Goal: Navigation & Orientation: Find specific page/section

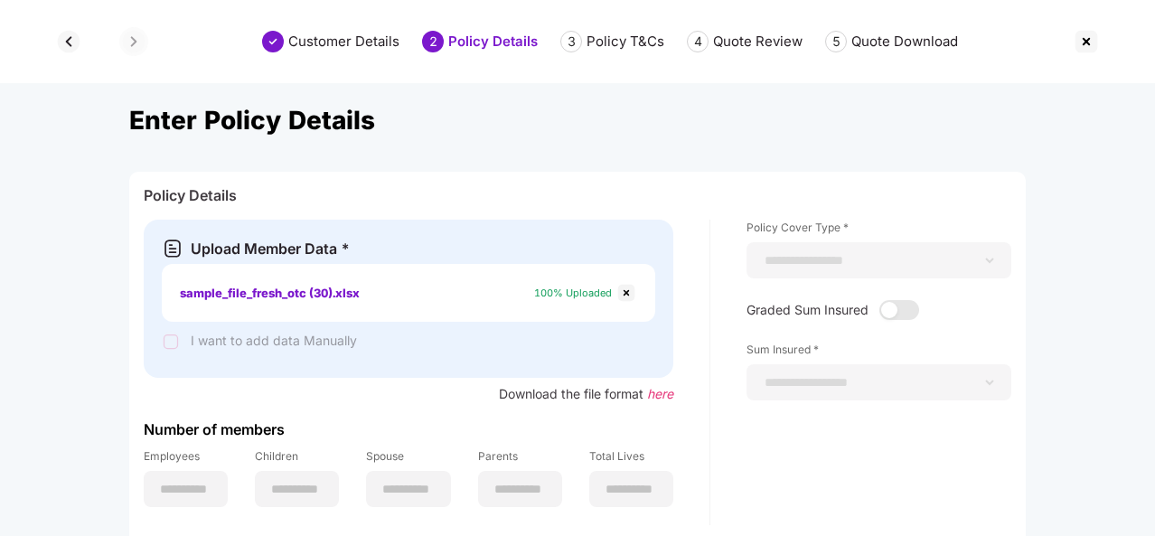
click at [1086, 41] on img at bounding box center [1086, 41] width 29 height 29
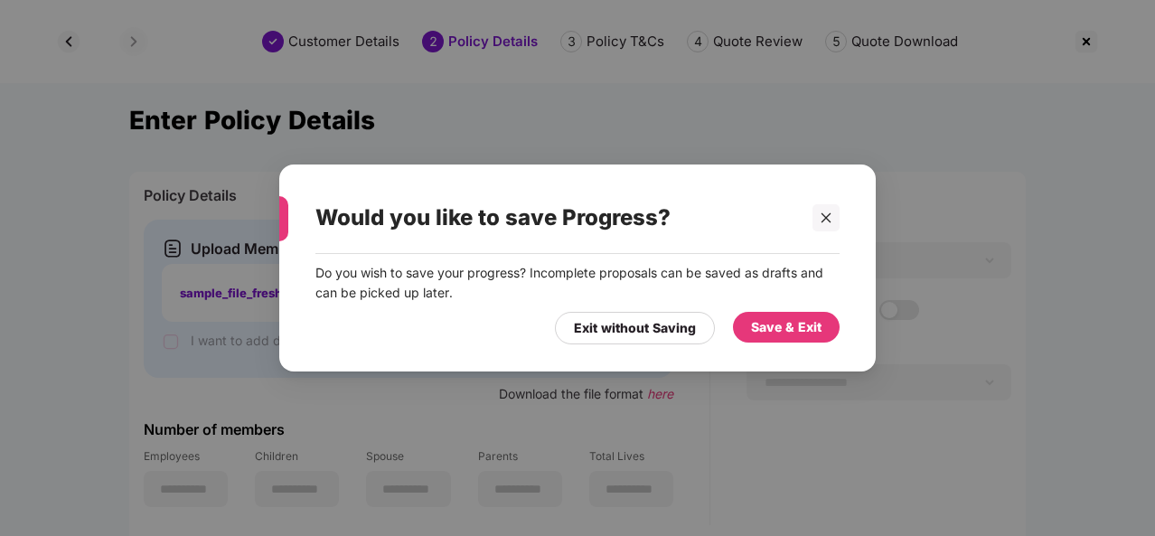
click at [783, 327] on div "Save & Exit" at bounding box center [786, 327] width 70 height 20
click at [779, 334] on div "Save & Exit" at bounding box center [786, 327] width 70 height 20
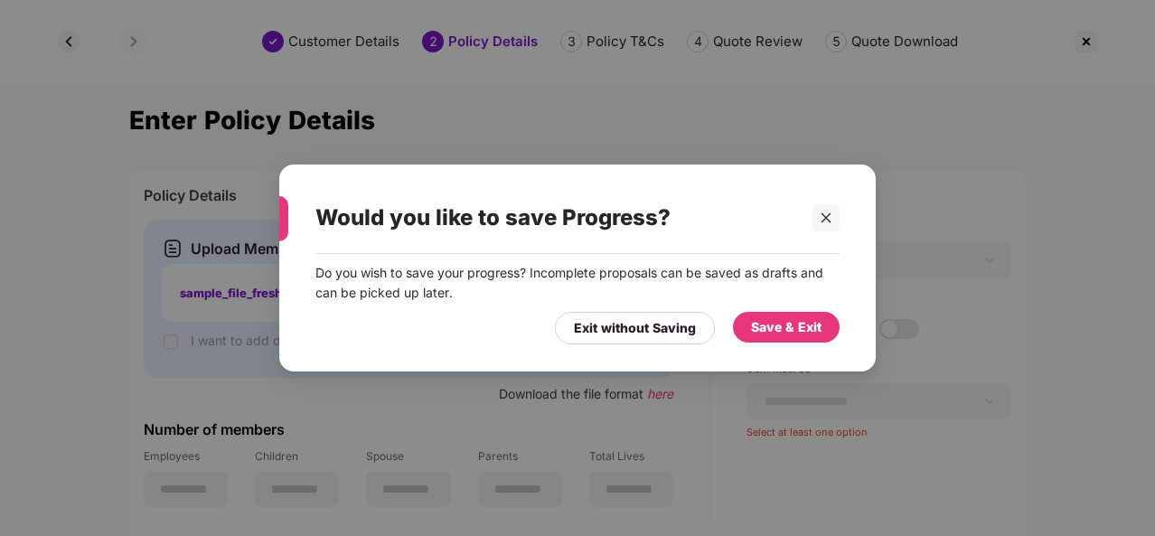
click at [763, 326] on div "Save & Exit" at bounding box center [786, 327] width 70 height 20
click at [829, 227] on div at bounding box center [825, 217] width 27 height 27
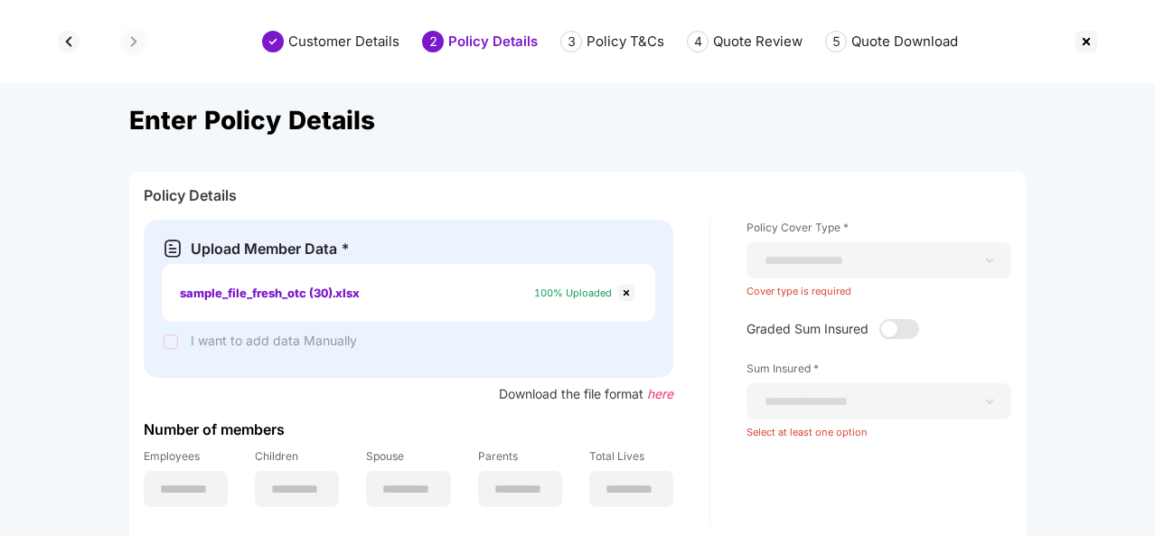
click at [1090, 42] on img at bounding box center [1086, 41] width 29 height 29
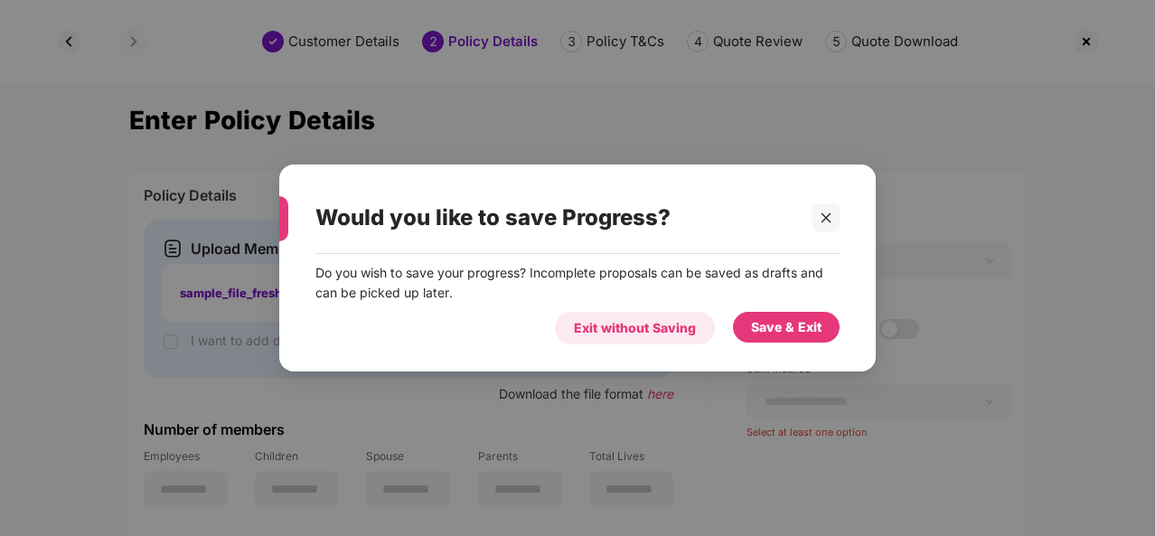
click at [697, 337] on div "Exit without Saving" at bounding box center [635, 328] width 160 height 33
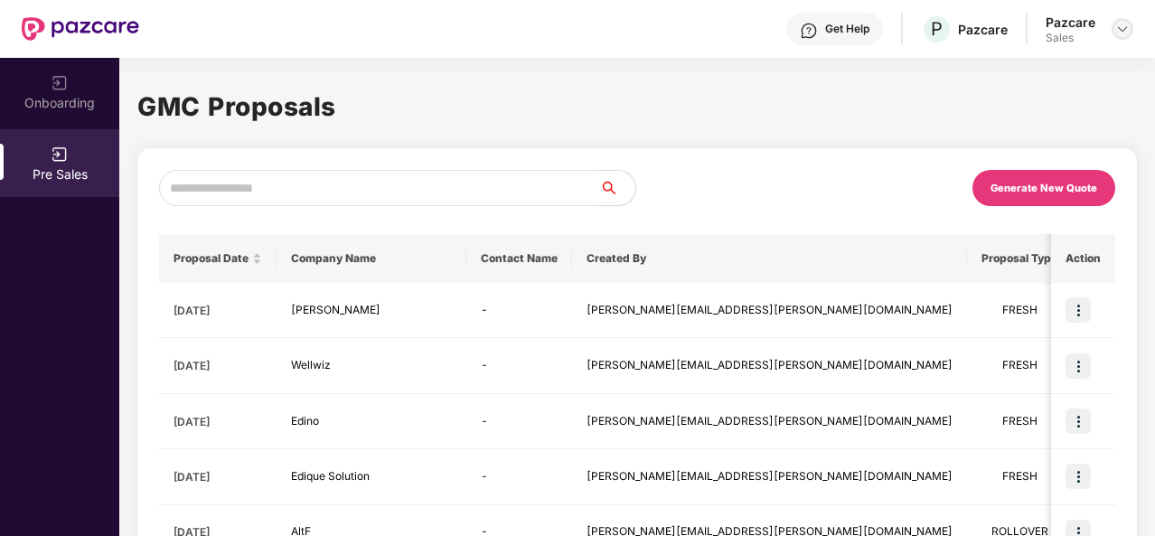
click at [1124, 31] on img at bounding box center [1122, 29] width 14 height 14
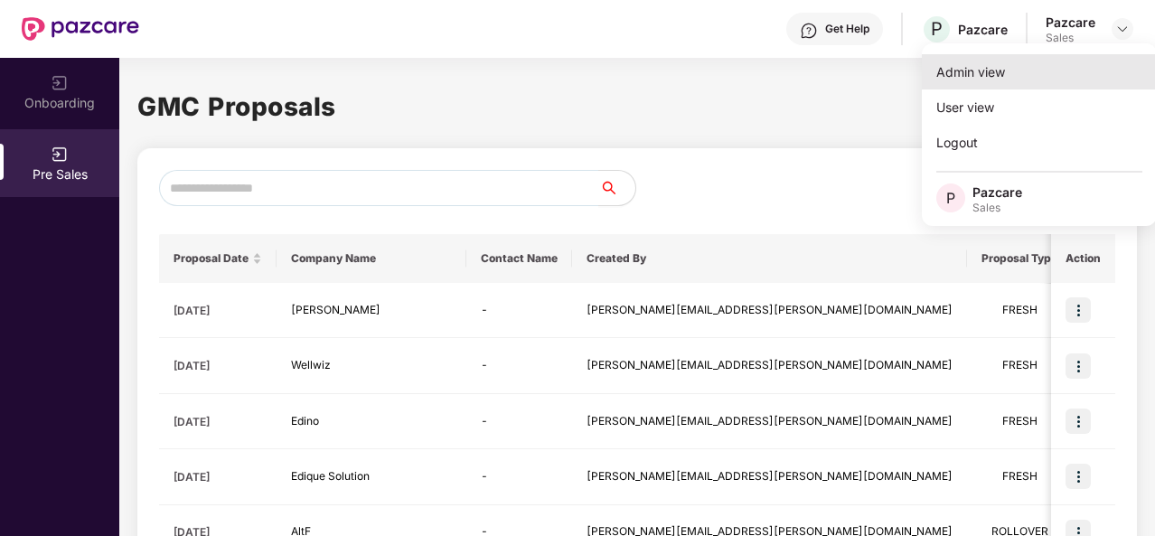
click at [1001, 70] on div "Admin view" at bounding box center [1039, 71] width 235 height 35
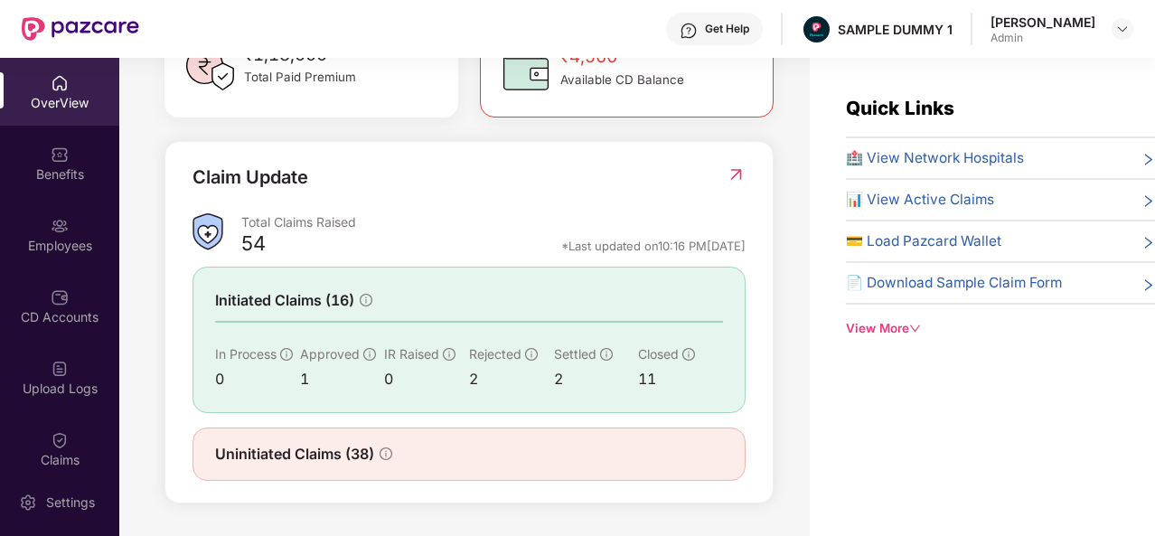
scroll to position [584, 0]
click at [56, 149] on img at bounding box center [60, 154] width 18 height 18
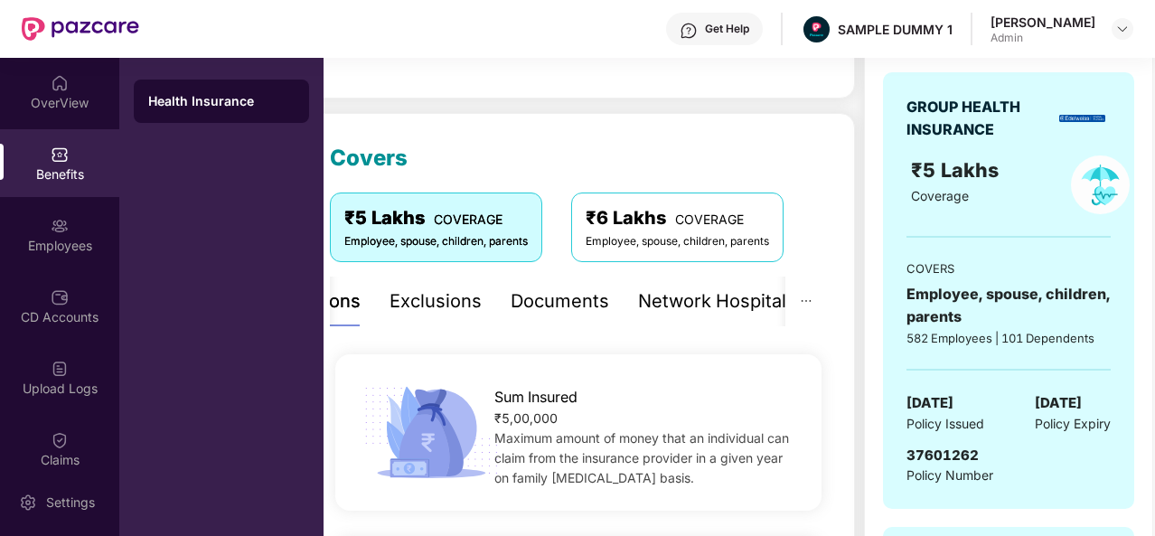
scroll to position [179, 0]
click at [444, 306] on div "Exclusions" at bounding box center [435, 302] width 92 height 28
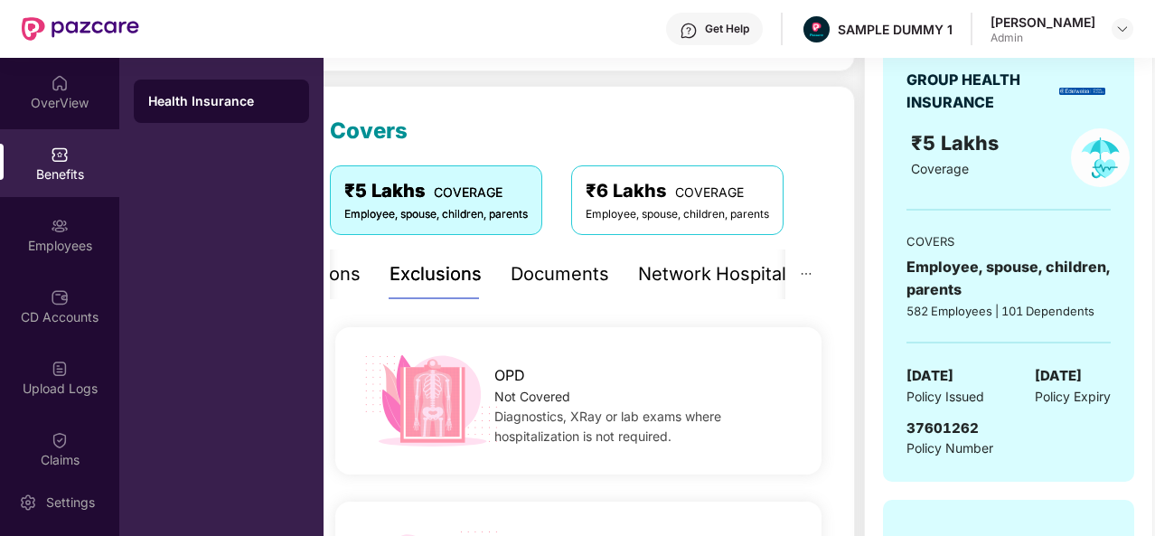
scroll to position [206, 0]
click at [549, 282] on div "Documents" at bounding box center [559, 275] width 98 height 28
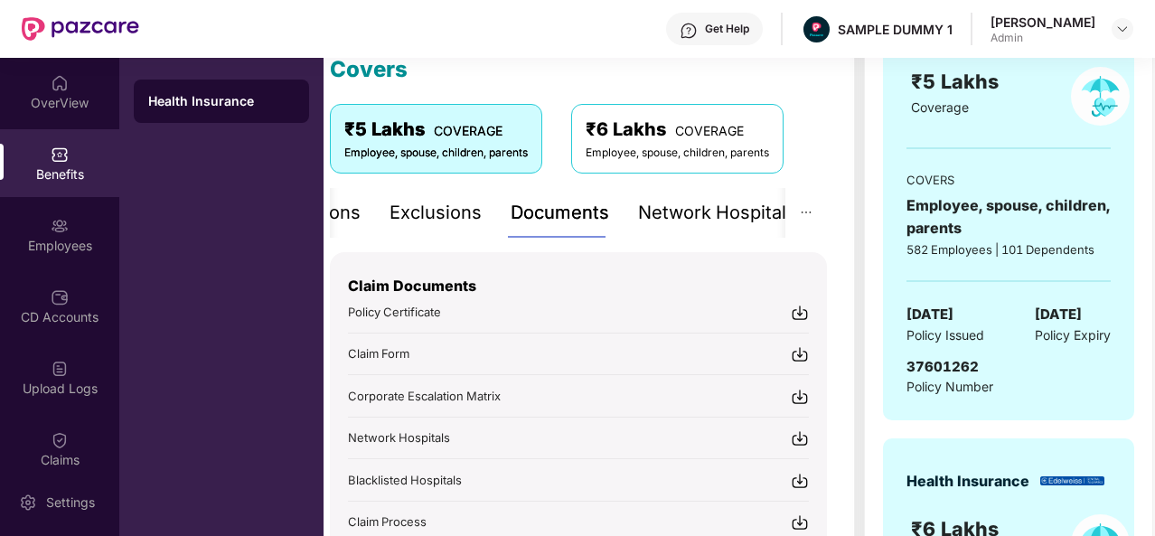
scroll to position [256, 0]
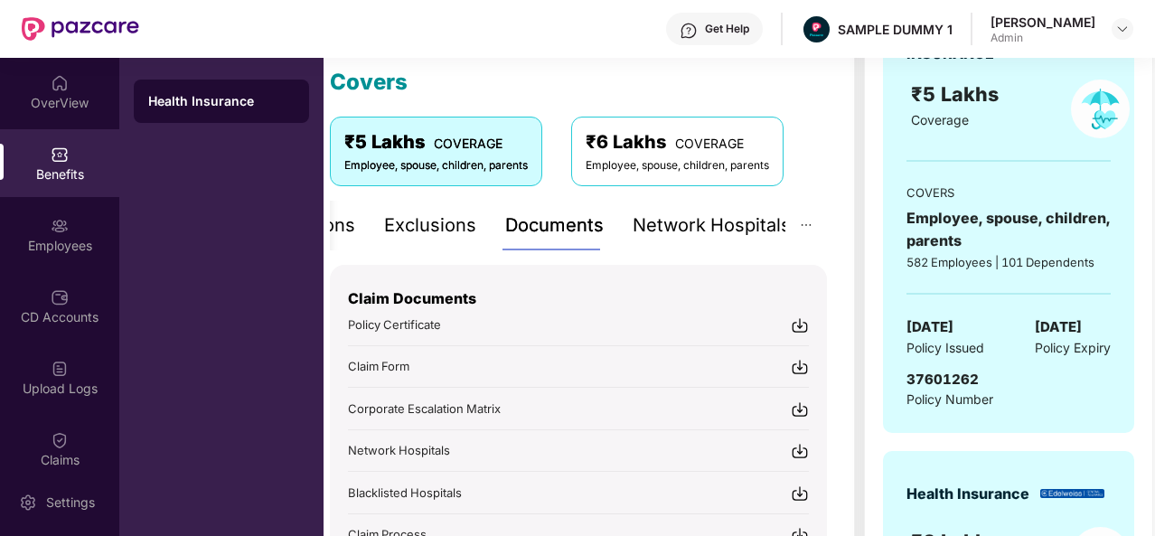
click at [688, 229] on div "Network Hospitals" at bounding box center [711, 225] width 158 height 28
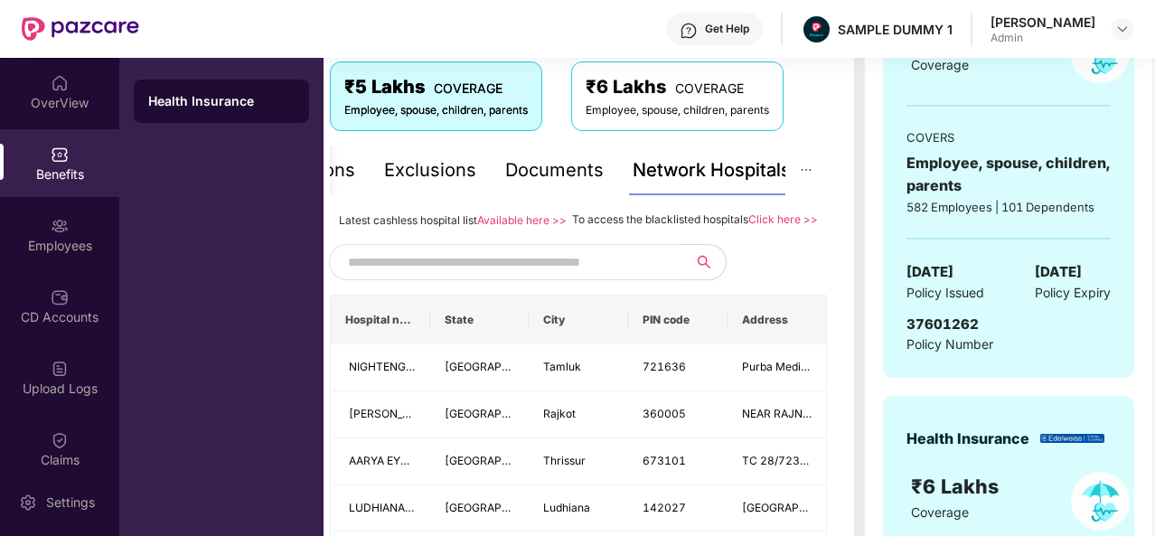
scroll to position [332, 0]
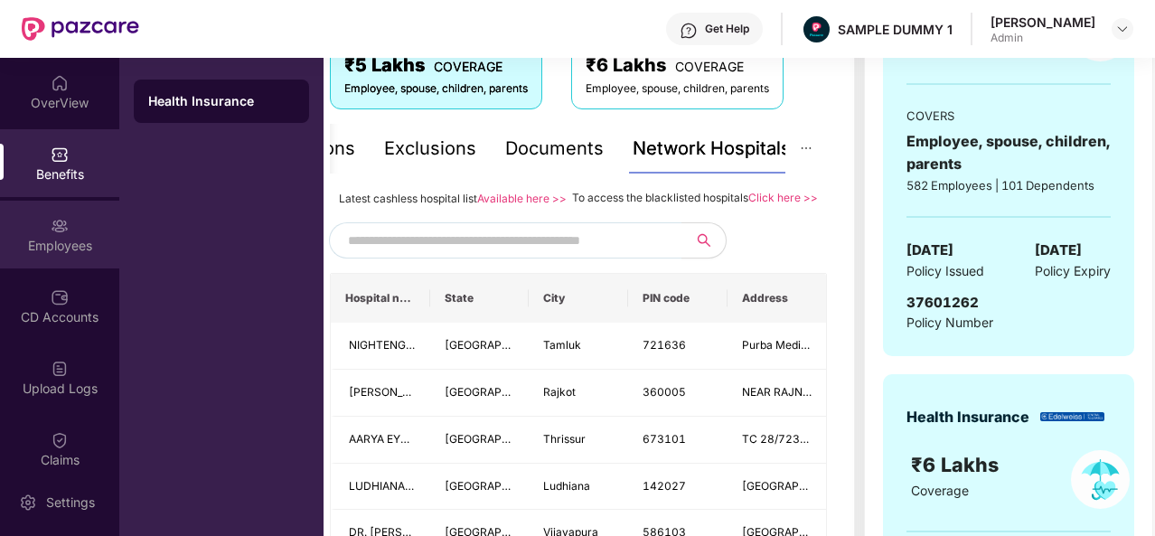
click at [61, 227] on img at bounding box center [60, 226] width 18 height 18
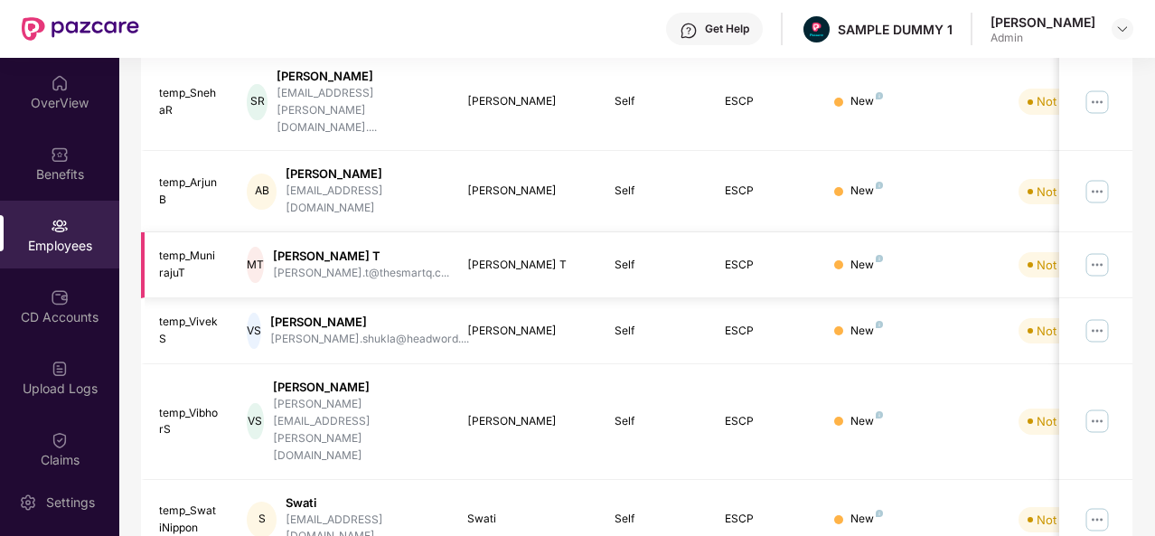
scroll to position [0, 0]
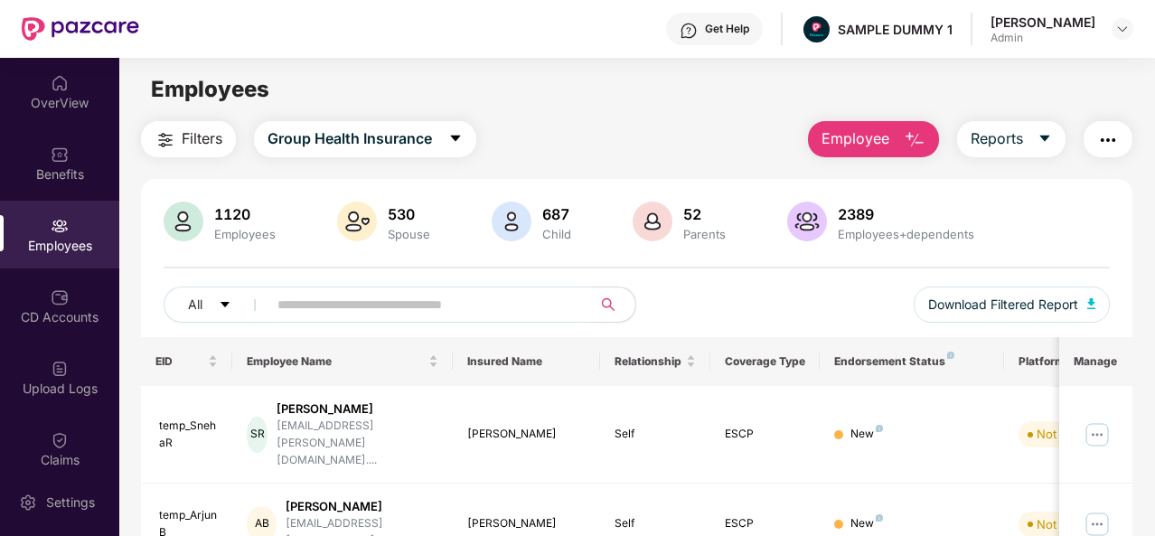
click at [913, 135] on img "button" at bounding box center [915, 140] width 22 height 22
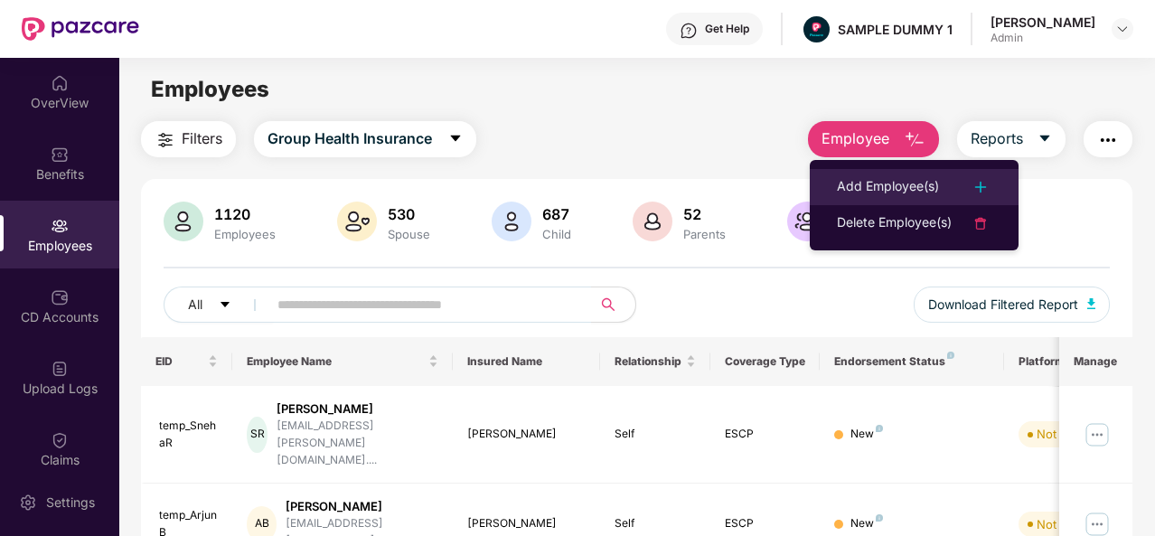
click at [891, 184] on div "Add Employee(s)" at bounding box center [888, 187] width 102 height 22
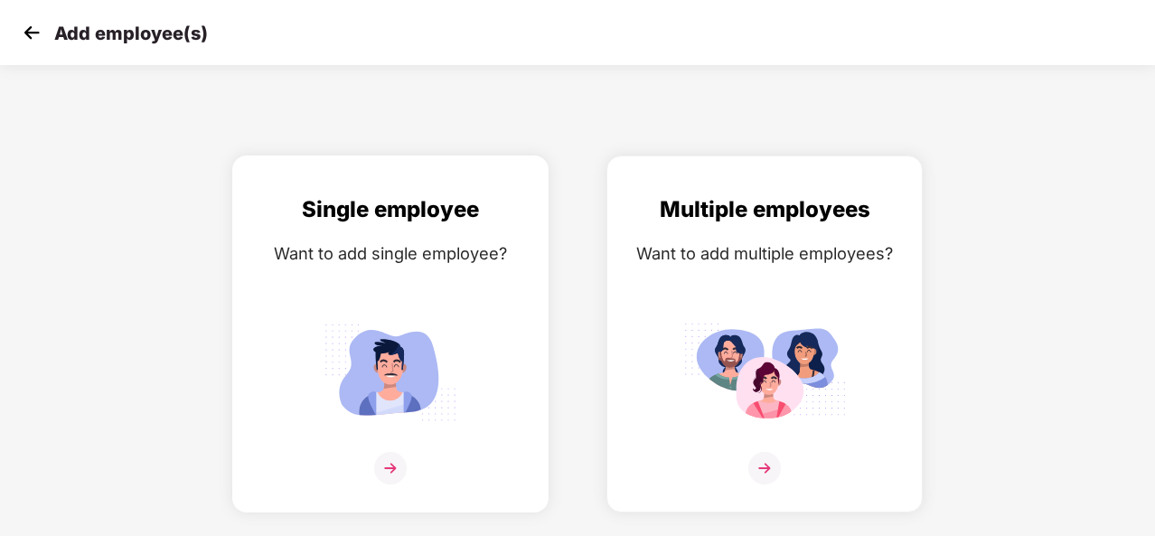
click at [384, 466] on img at bounding box center [390, 468] width 33 height 33
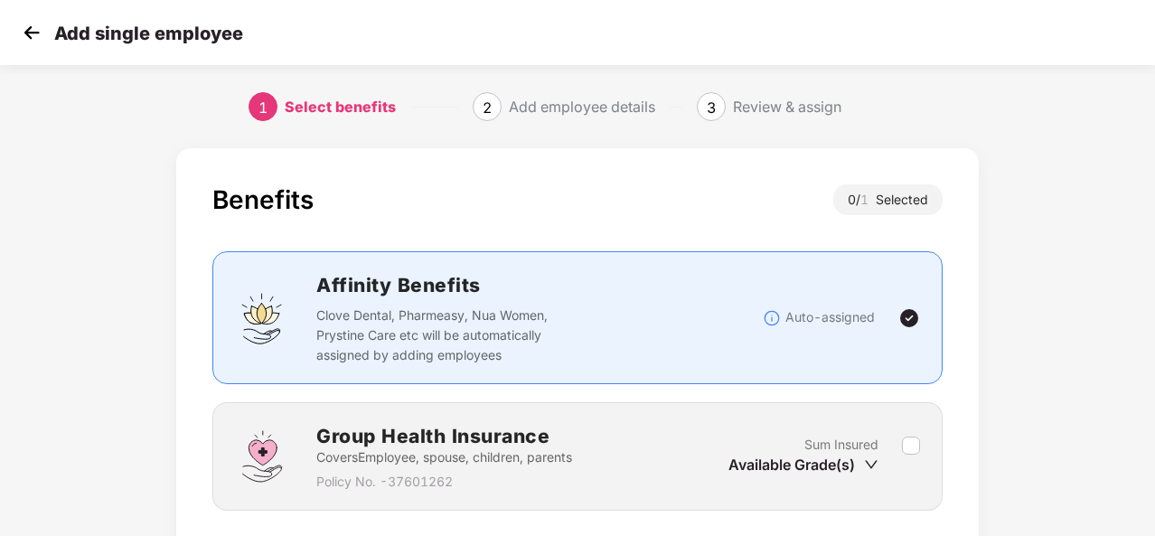
scroll to position [130, 0]
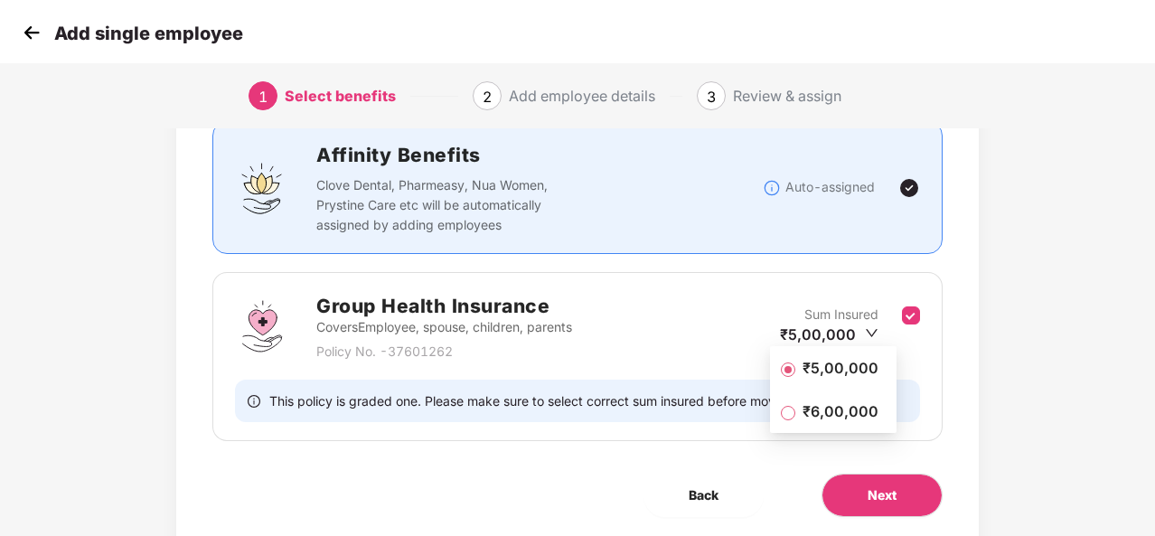
click at [848, 365] on span "₹5,00,000" at bounding box center [840, 368] width 90 height 20
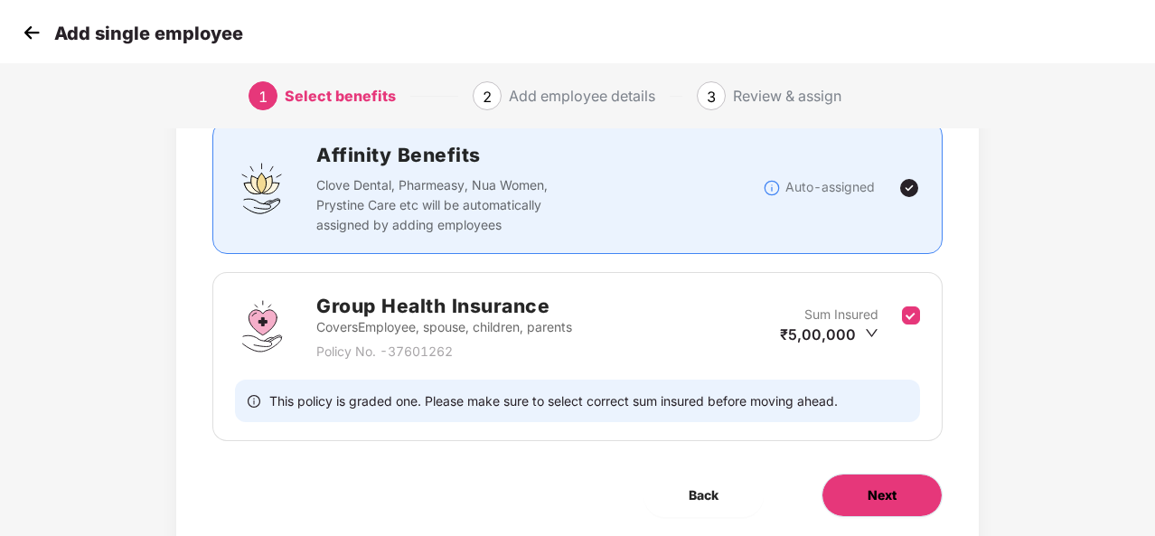
click at [851, 492] on button "Next" at bounding box center [881, 494] width 121 height 43
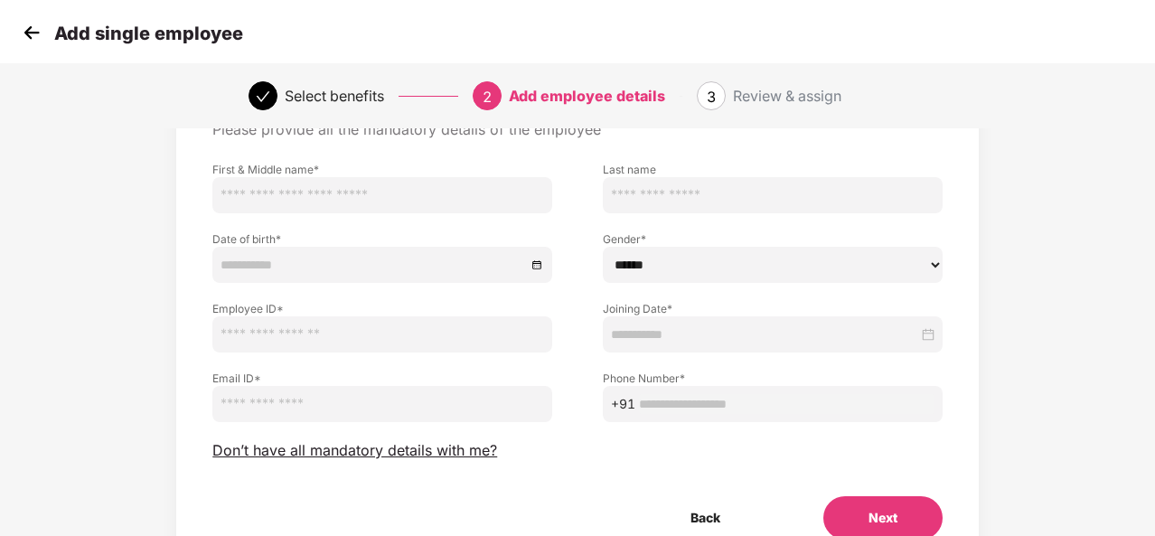
scroll to position [108, 0]
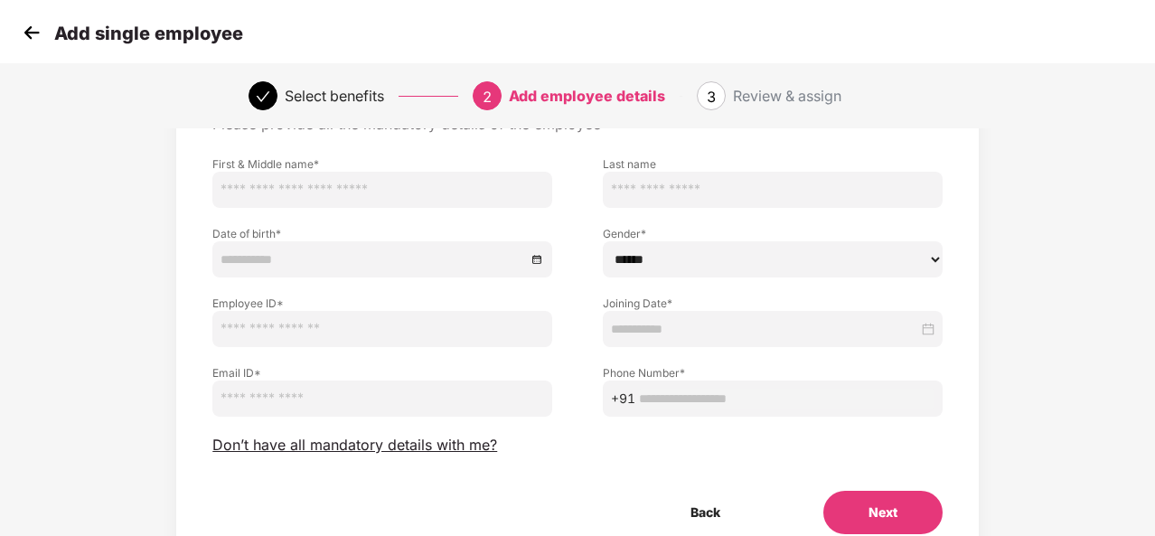
click at [23, 27] on img at bounding box center [31, 32] width 27 height 27
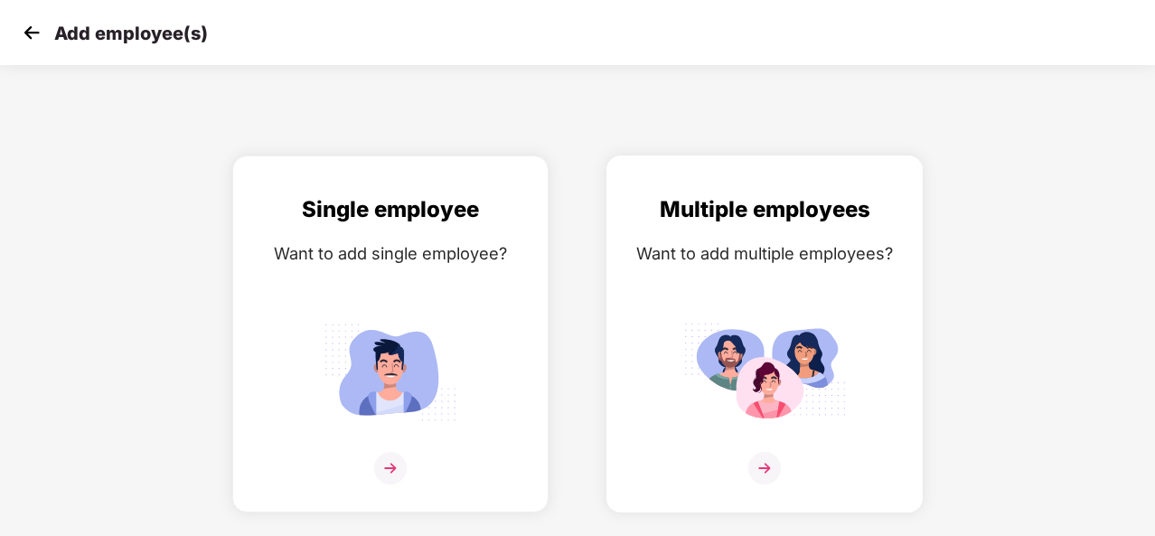
click at [772, 467] on img at bounding box center [764, 468] width 33 height 33
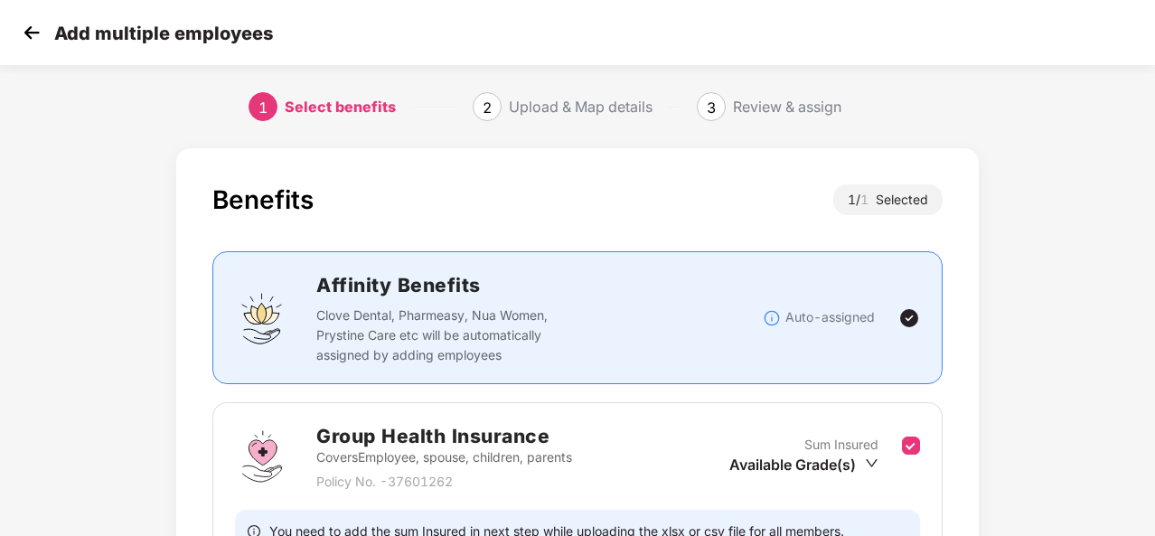
scroll to position [119, 0]
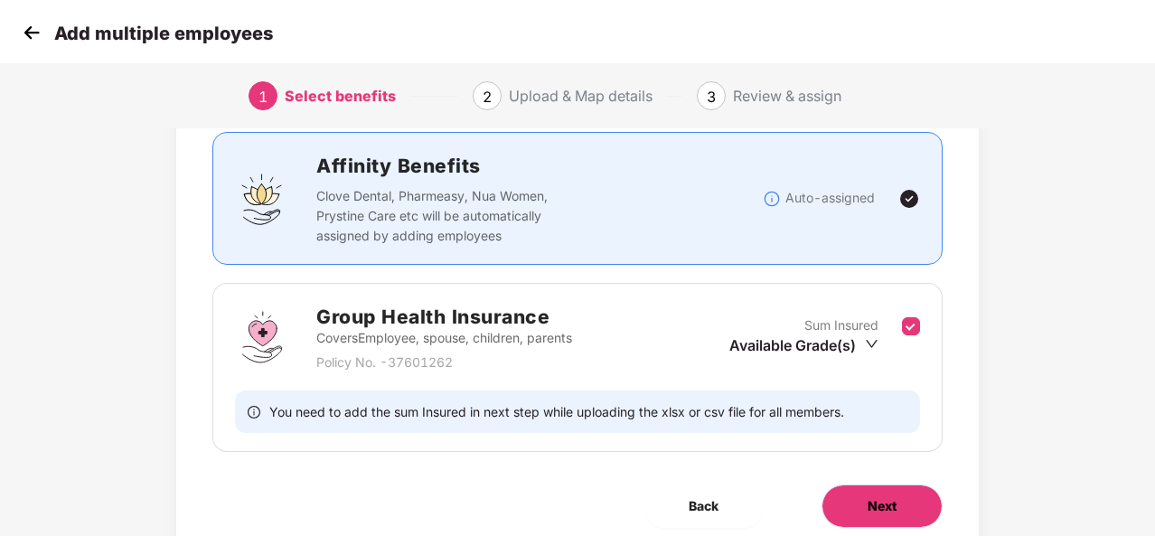
click at [896, 511] on button "Next" at bounding box center [881, 505] width 121 height 43
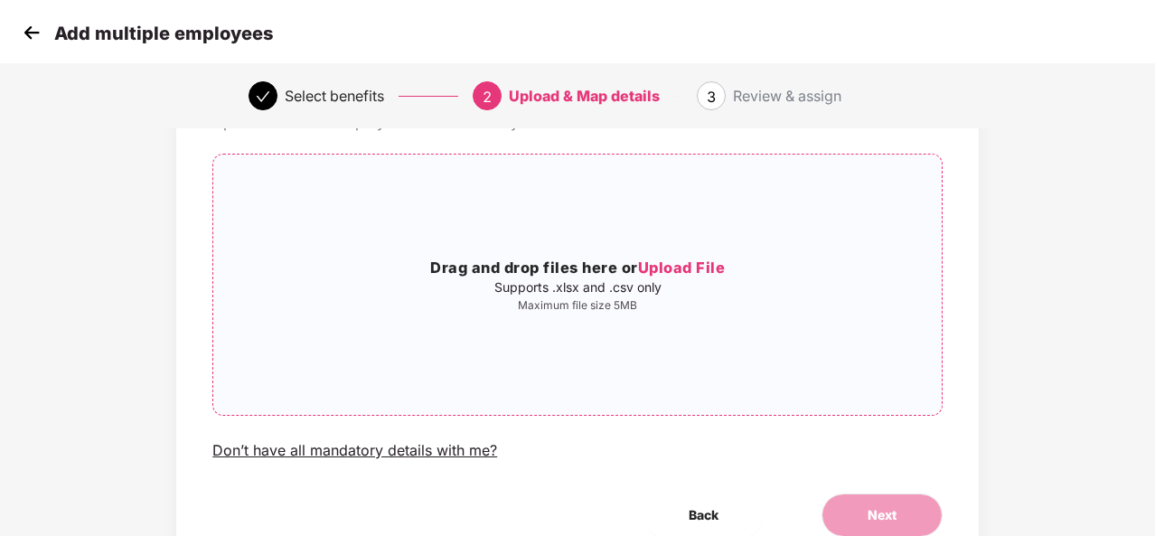
scroll to position [190, 2]
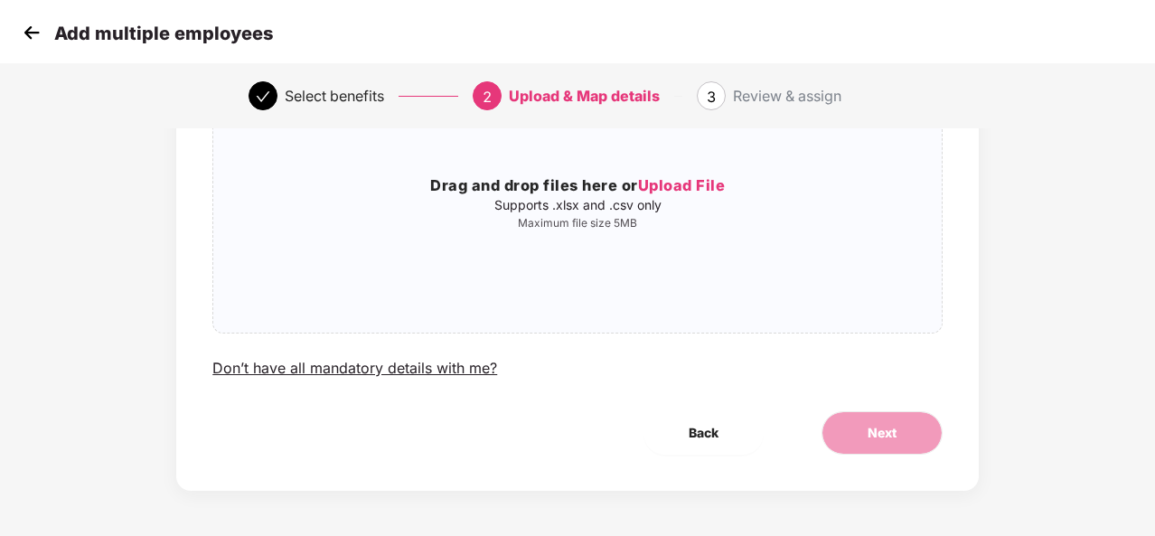
click at [27, 36] on img at bounding box center [31, 32] width 27 height 27
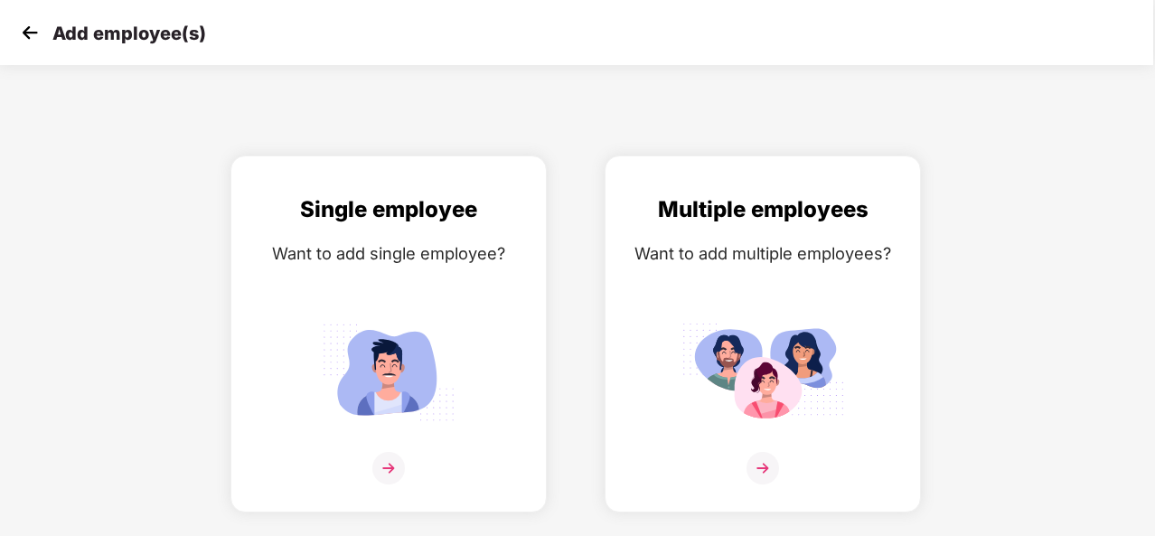
scroll to position [0, 0]
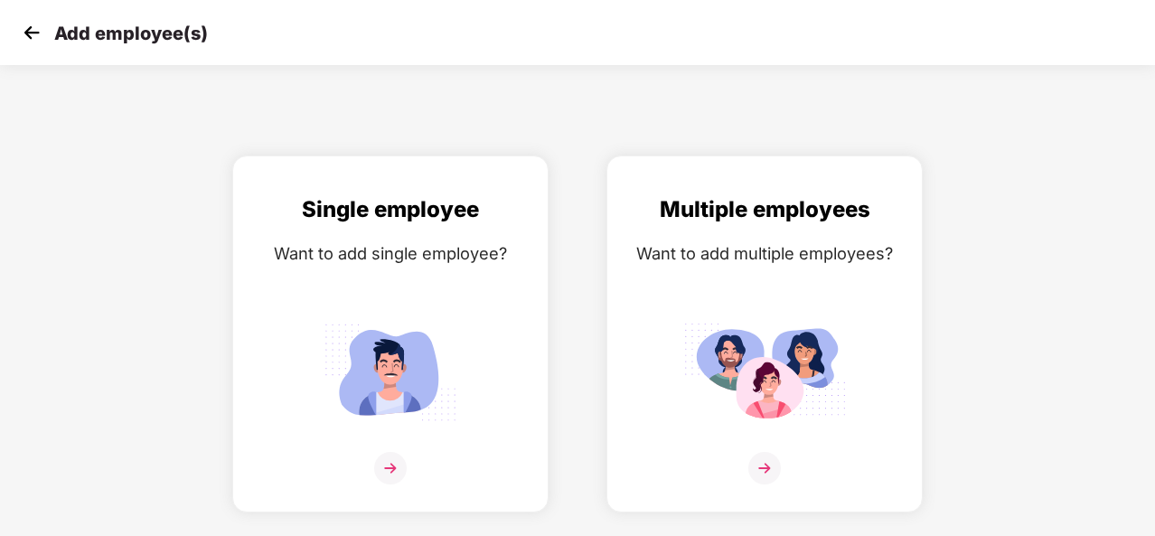
click at [27, 36] on img at bounding box center [31, 32] width 27 height 27
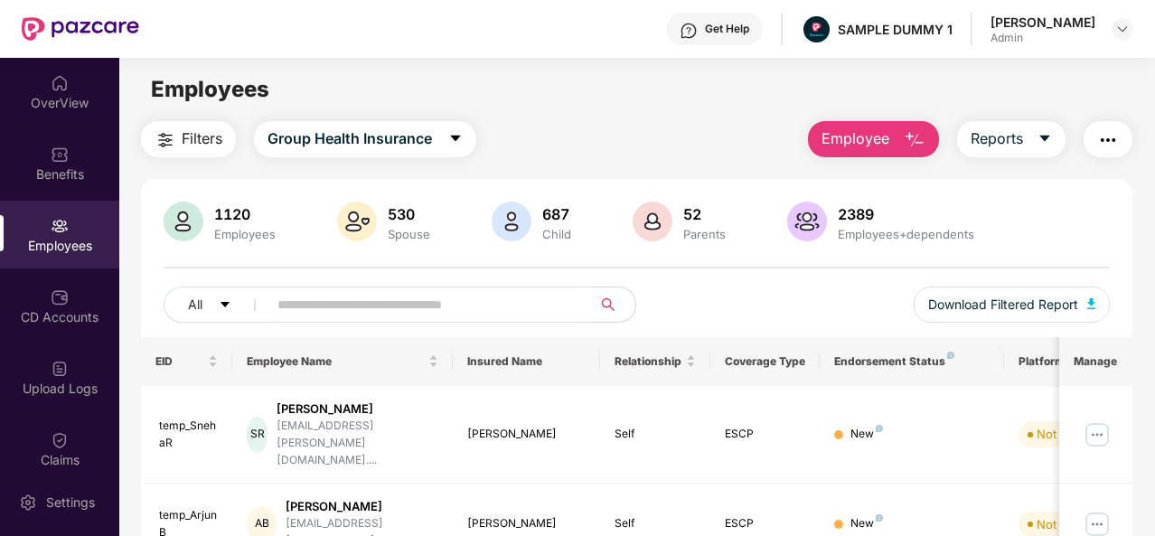
click at [922, 139] on img "button" at bounding box center [915, 140] width 22 height 22
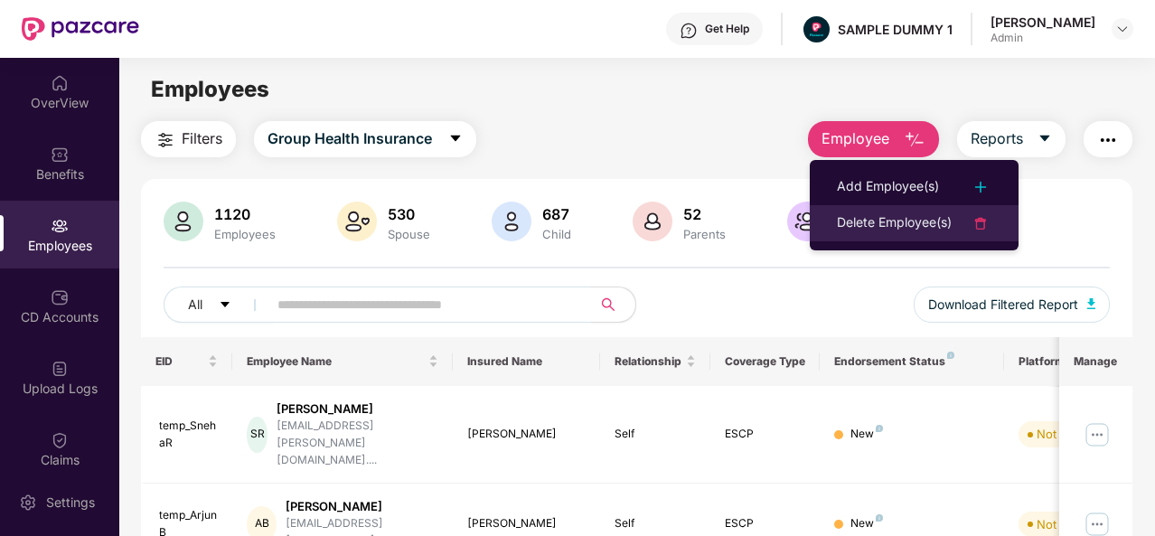
click at [916, 212] on div "Delete Employee(s)" at bounding box center [894, 223] width 115 height 22
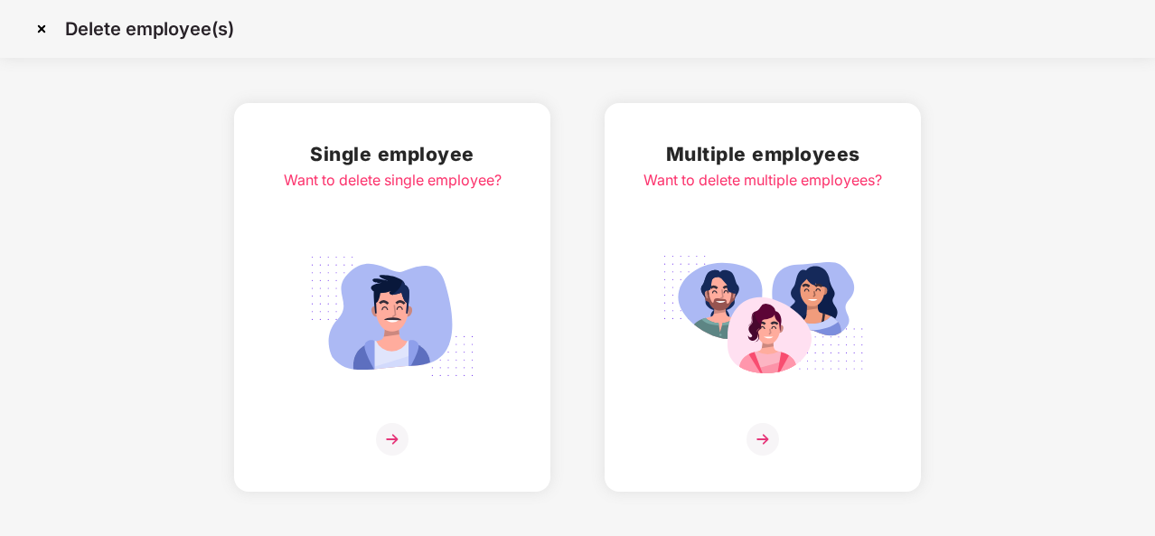
click at [398, 444] on img at bounding box center [392, 439] width 33 height 33
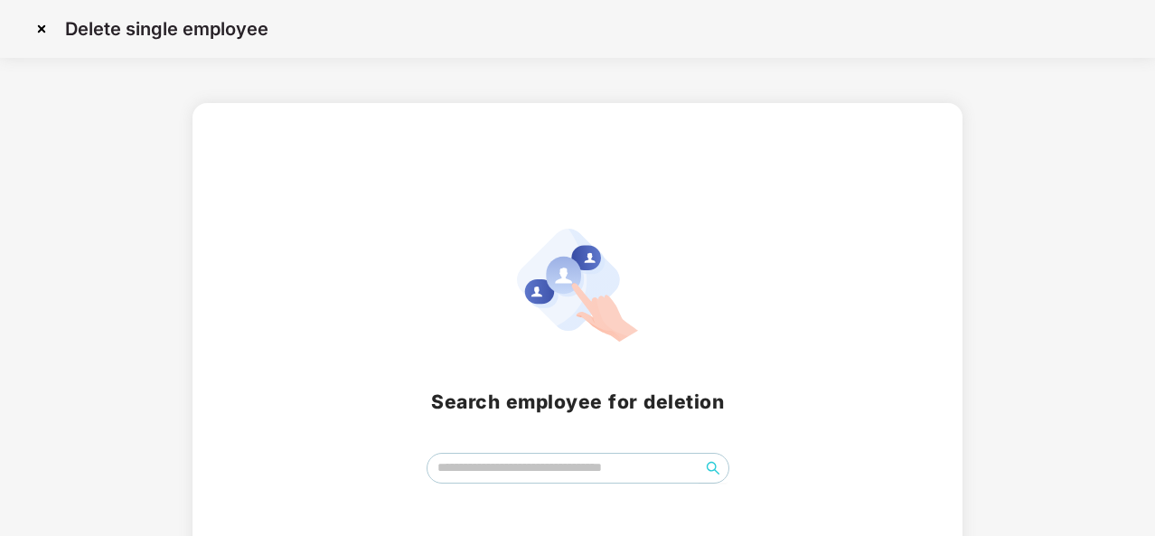
click at [45, 36] on img at bounding box center [41, 28] width 29 height 29
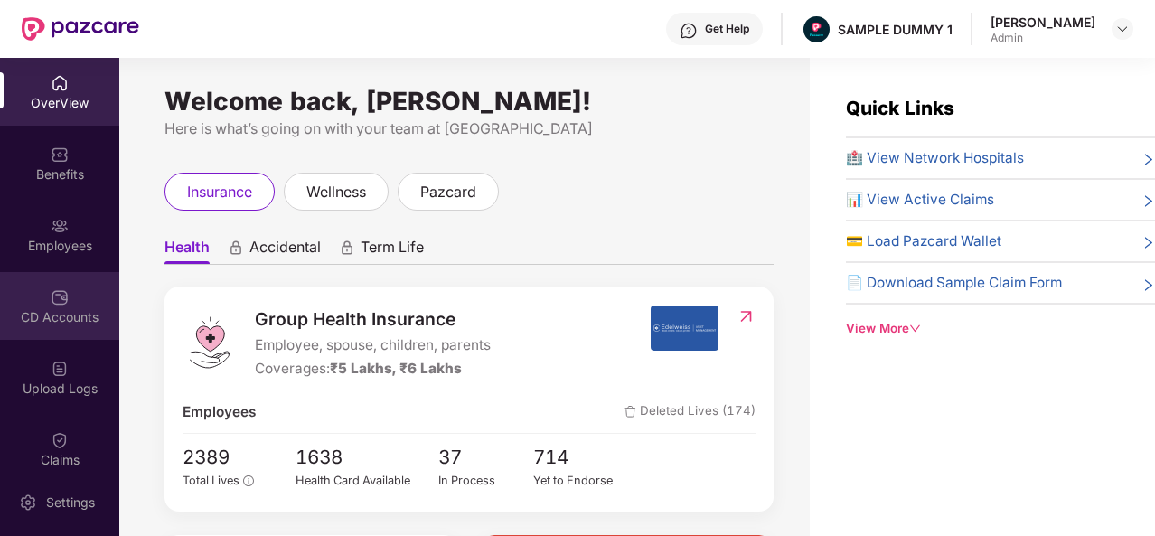
click at [61, 286] on div at bounding box center [60, 295] width 18 height 18
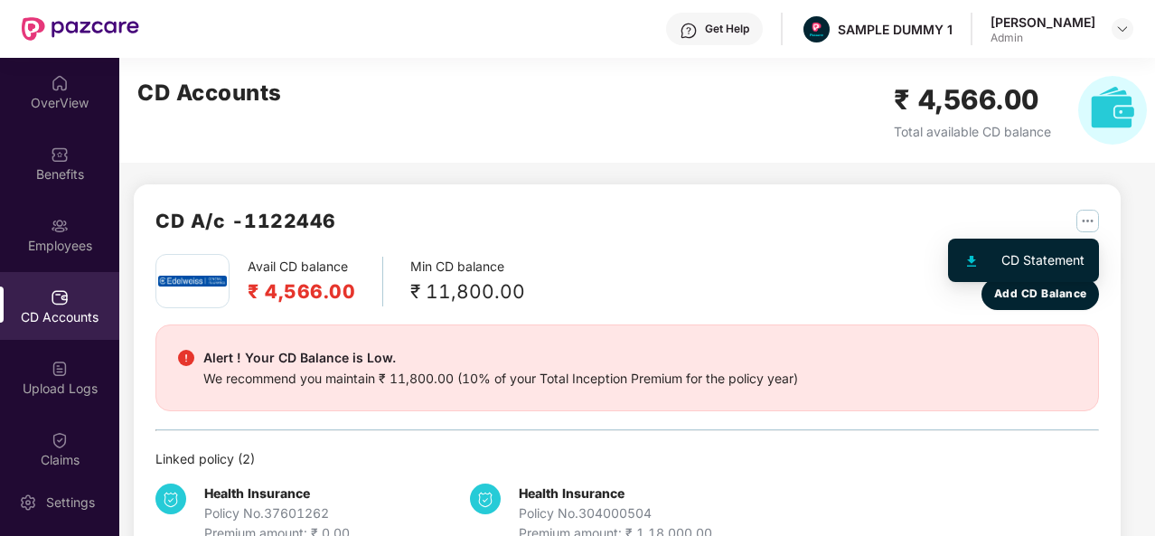
click at [1084, 217] on img "button" at bounding box center [1087, 221] width 23 height 23
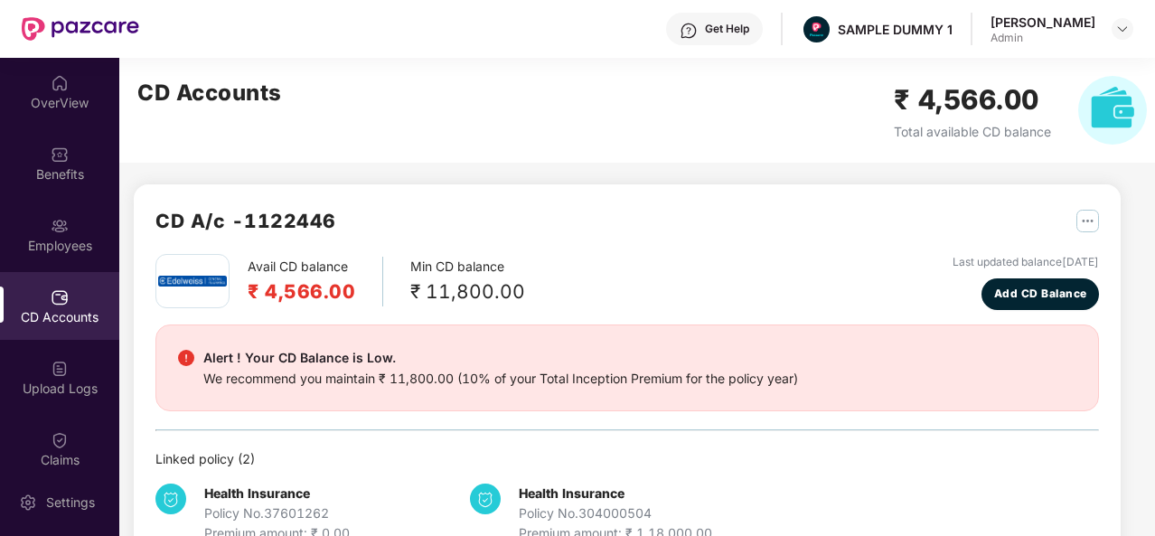
click at [617, 254] on div "Avail CD balance ₹ 4,566.00 Min CD balance ₹ 11,800.00 Last updated balance [DA…" at bounding box center [626, 282] width 943 height 56
click at [56, 446] on img at bounding box center [60, 440] width 18 height 18
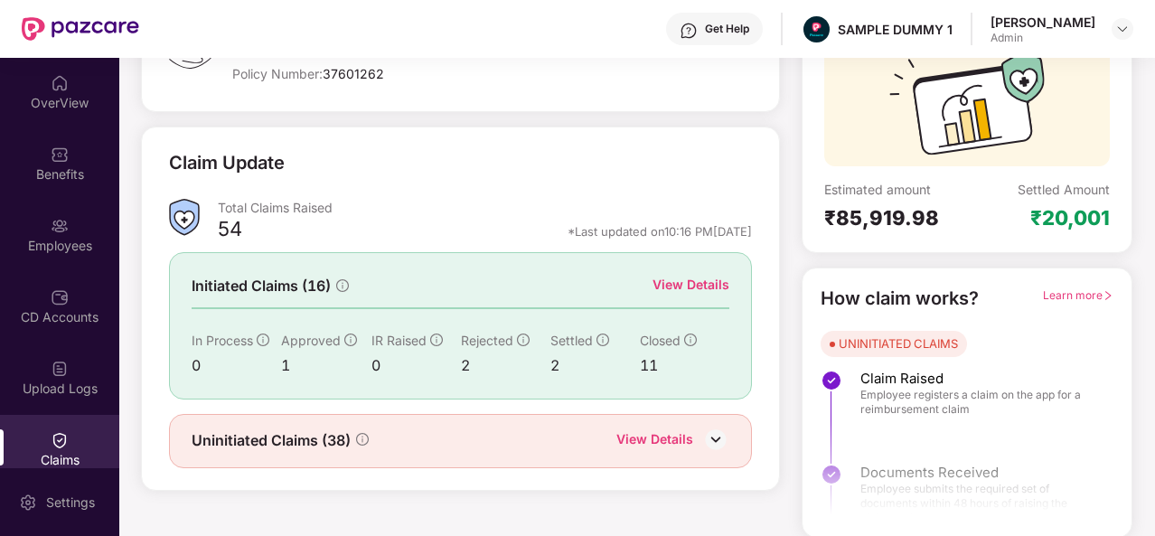
scroll to position [170, 0]
click at [688, 285] on div "View Details" at bounding box center [690, 285] width 77 height 20
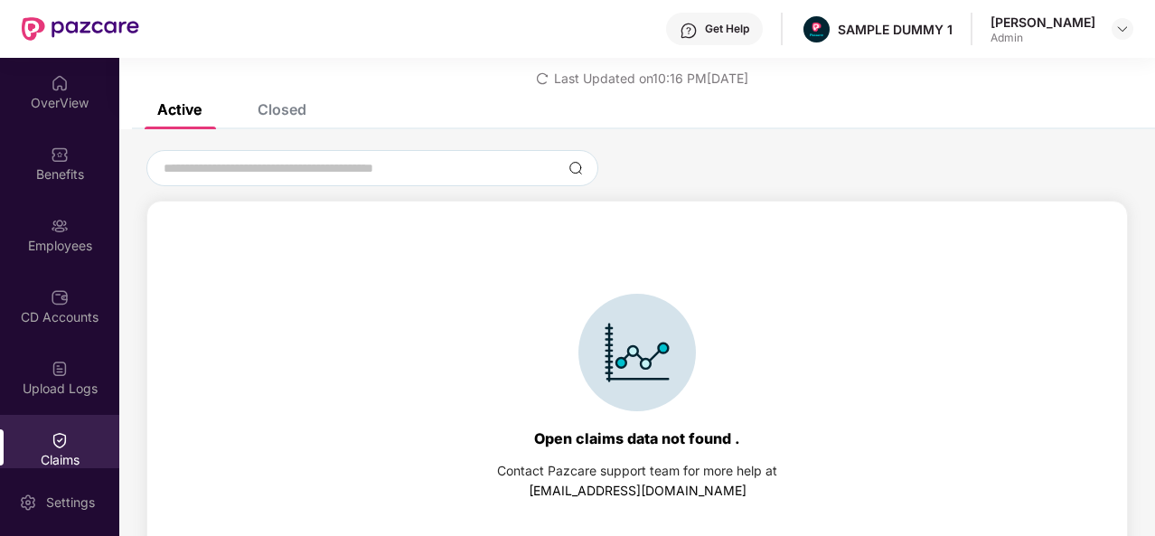
scroll to position [78, 0]
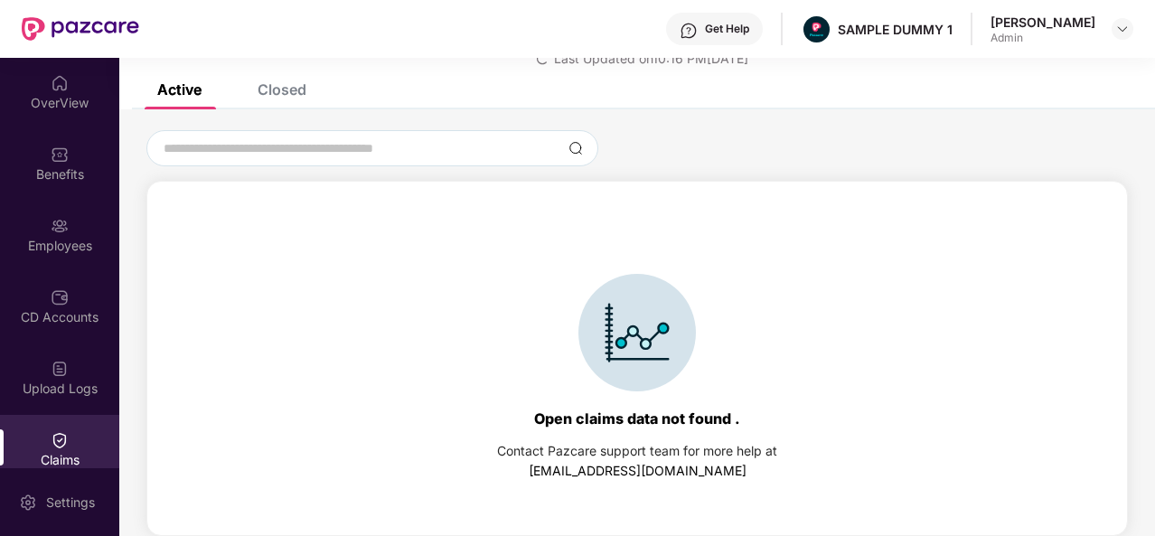
click at [282, 100] on div "Closed" at bounding box center [268, 90] width 76 height 40
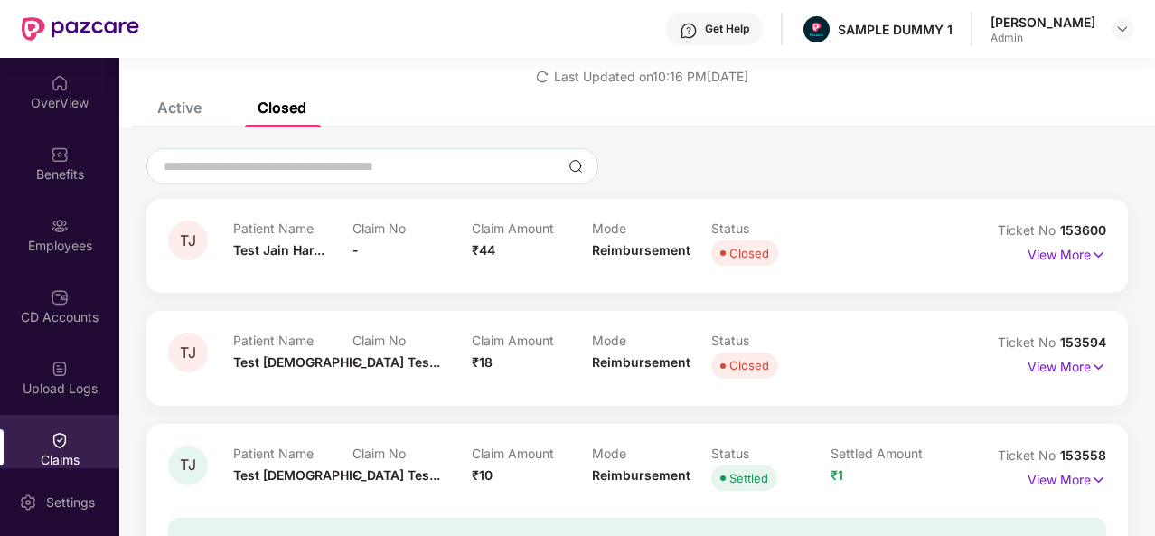
scroll to position [58, 0]
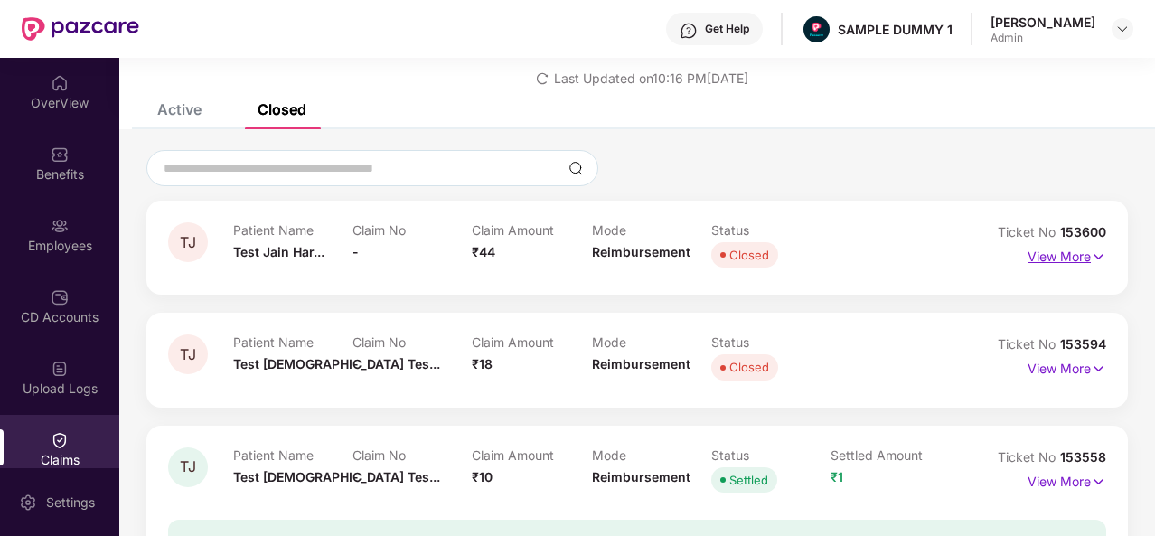
click at [1034, 261] on p "View More" at bounding box center [1066, 254] width 79 height 24
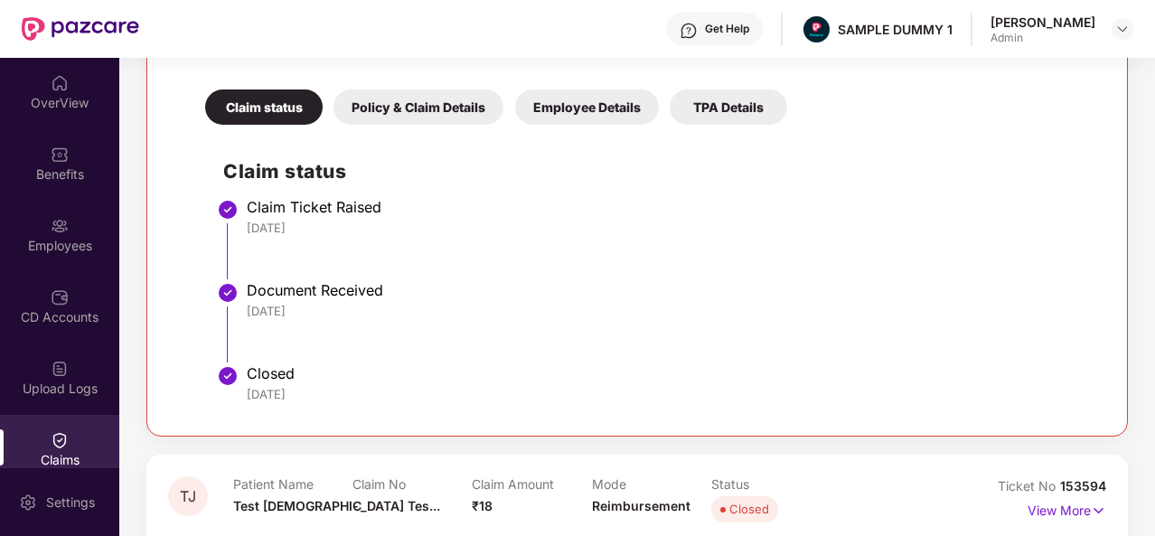
scroll to position [369, 0]
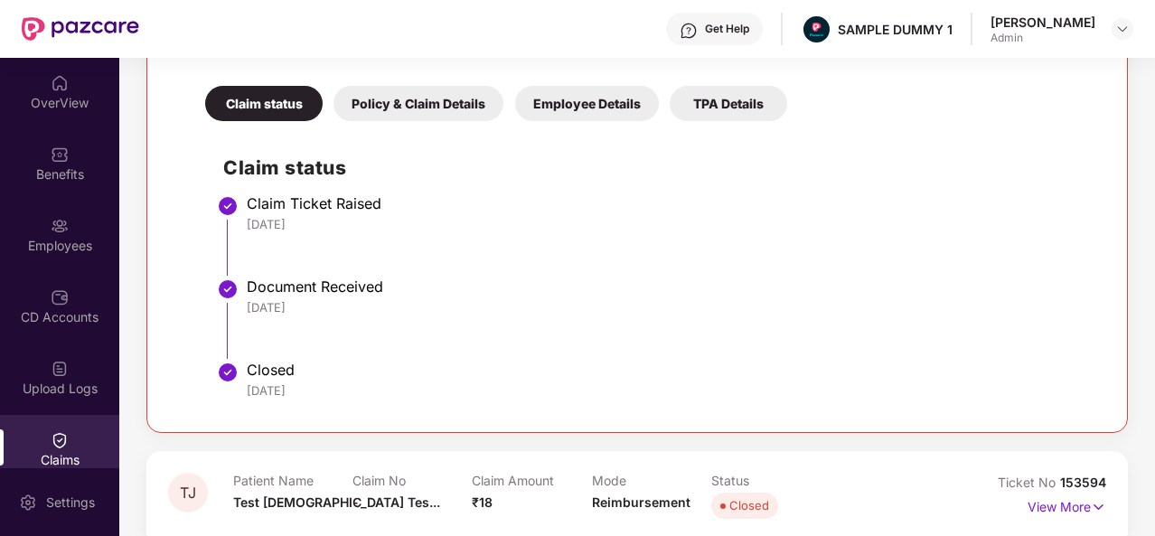
click at [457, 110] on div "Policy & Claim Details" at bounding box center [418, 103] width 170 height 35
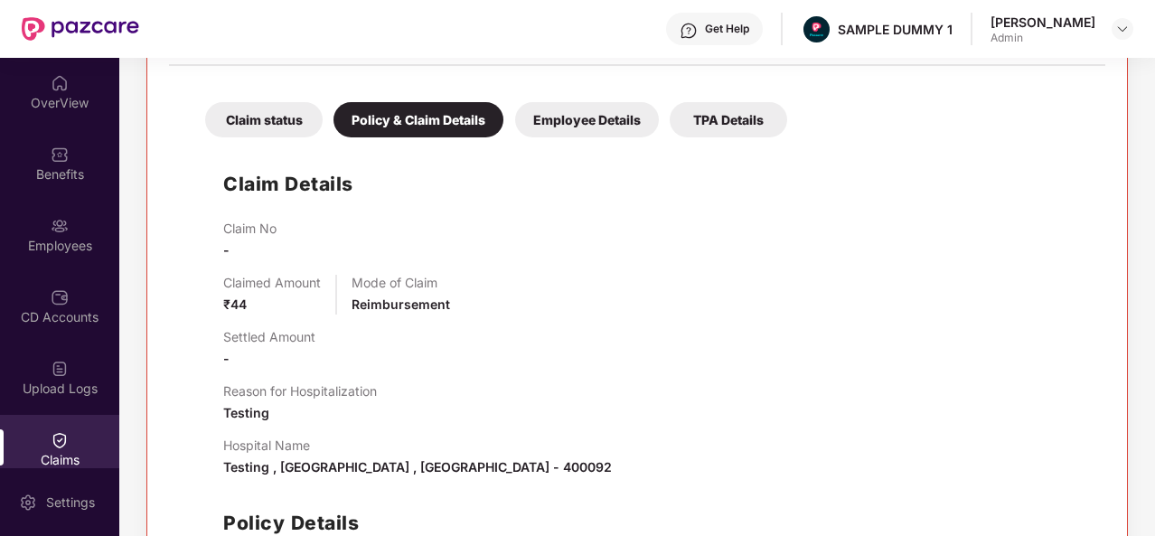
scroll to position [351, 0]
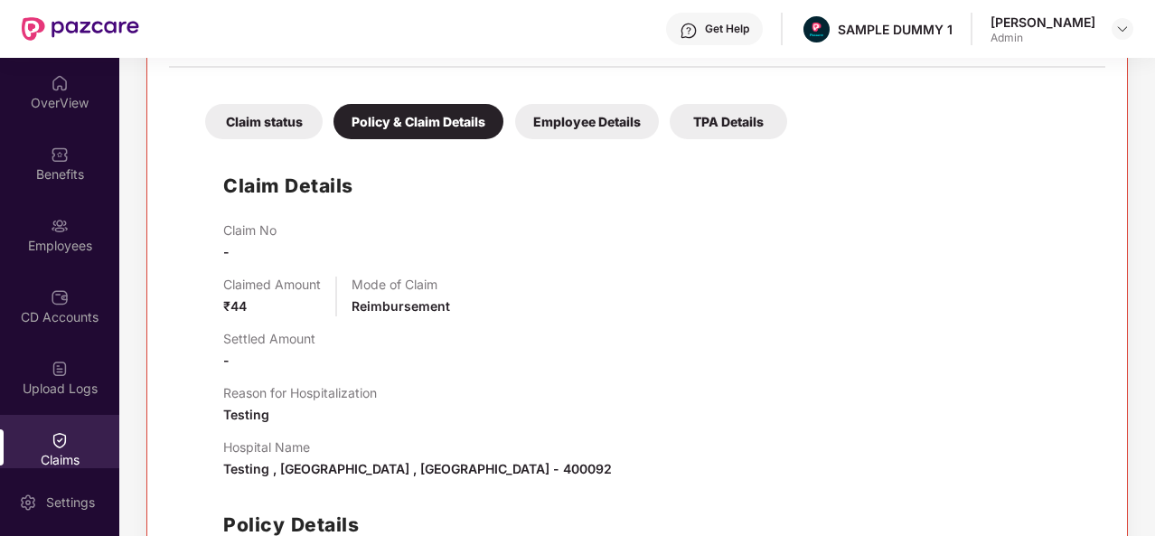
click at [590, 117] on div "Employee Details" at bounding box center [587, 121] width 144 height 35
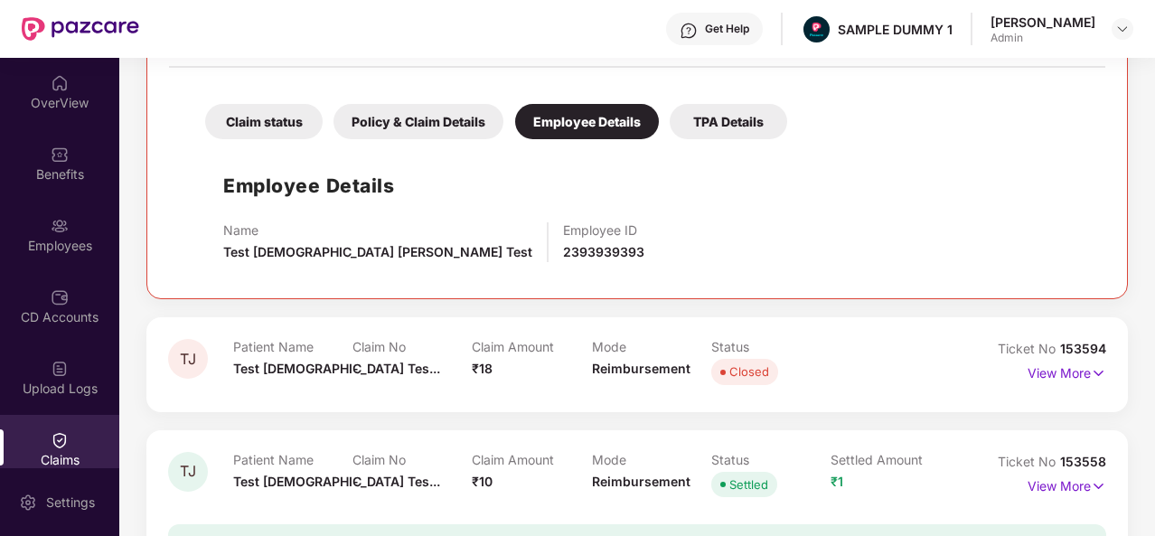
click at [743, 126] on div "TPA Details" at bounding box center [728, 121] width 117 height 35
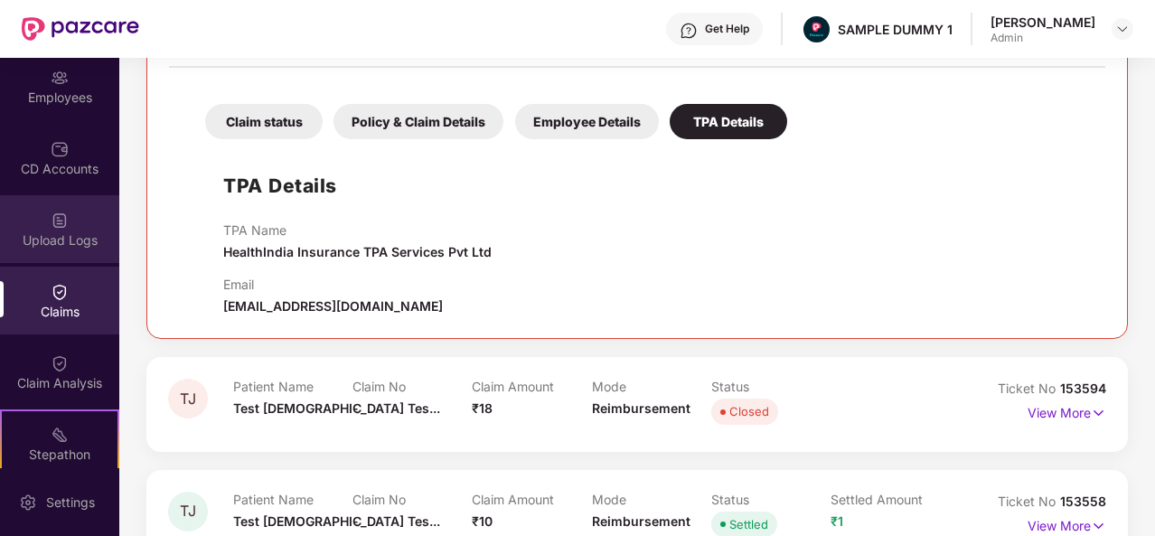
scroll to position [164, 0]
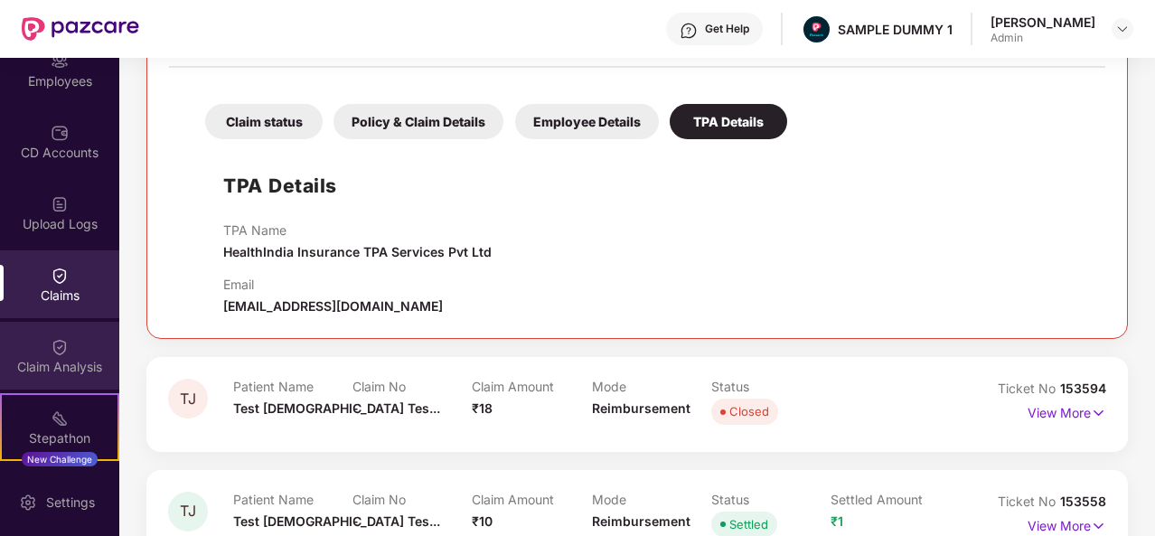
click at [56, 353] on img at bounding box center [60, 347] width 18 height 18
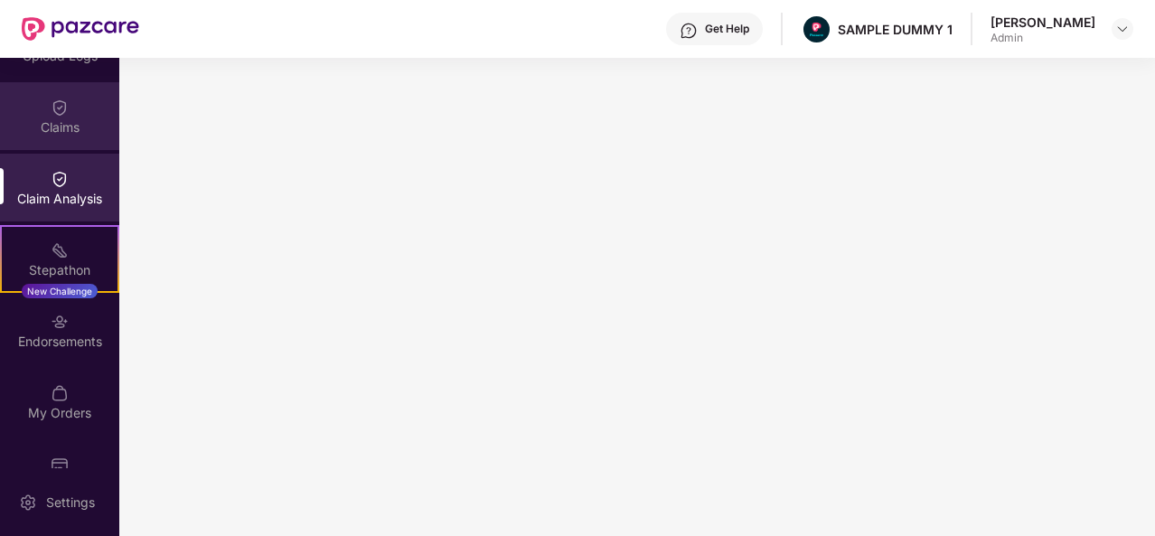
scroll to position [374, 0]
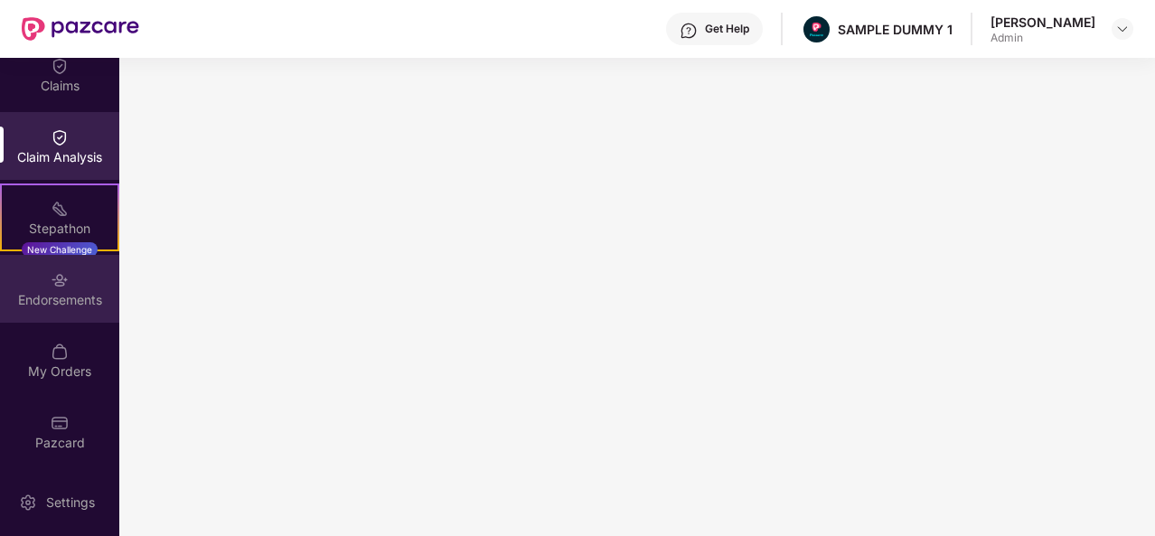
click at [46, 299] on div "Endorsements" at bounding box center [59, 300] width 119 height 18
